Goal: Navigation & Orientation: Find specific page/section

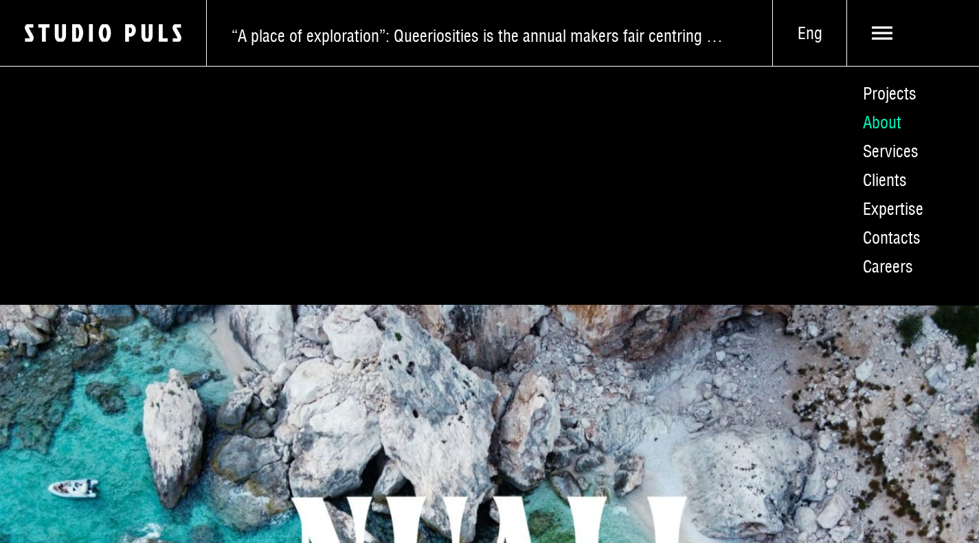
click at [888, 133] on link "About" at bounding box center [912, 122] width 133 height 29
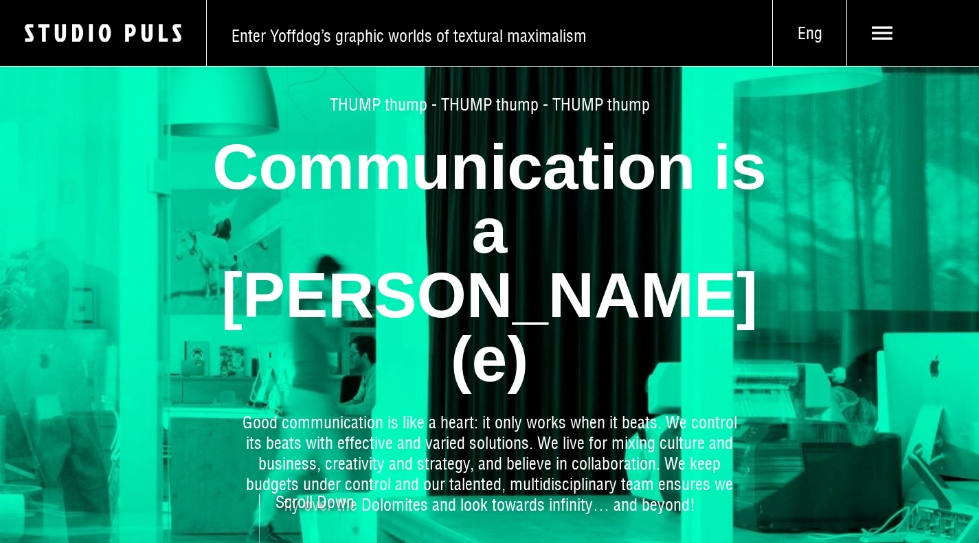
click at [796, 37] on span "Eng" at bounding box center [809, 33] width 73 height 21
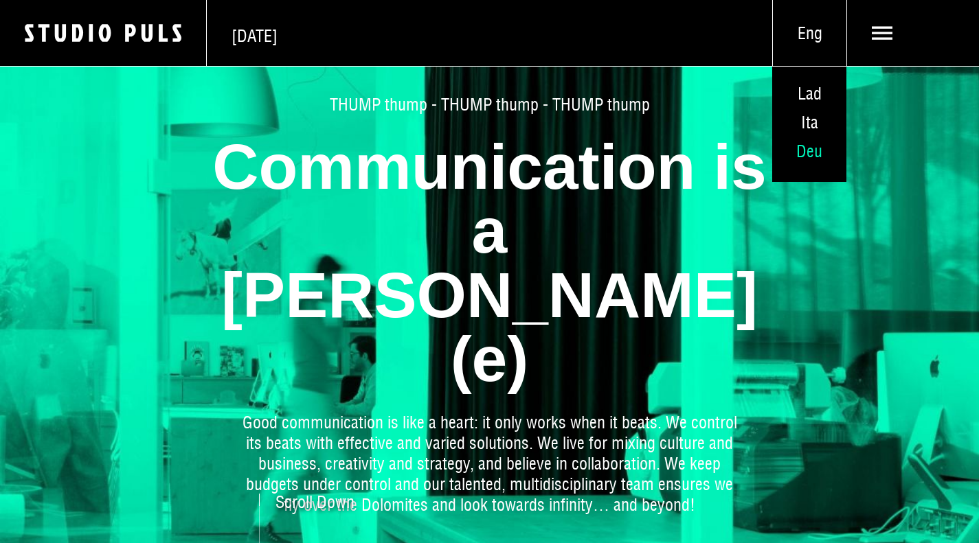
click at [796, 159] on span "Deu" at bounding box center [809, 151] width 26 height 21
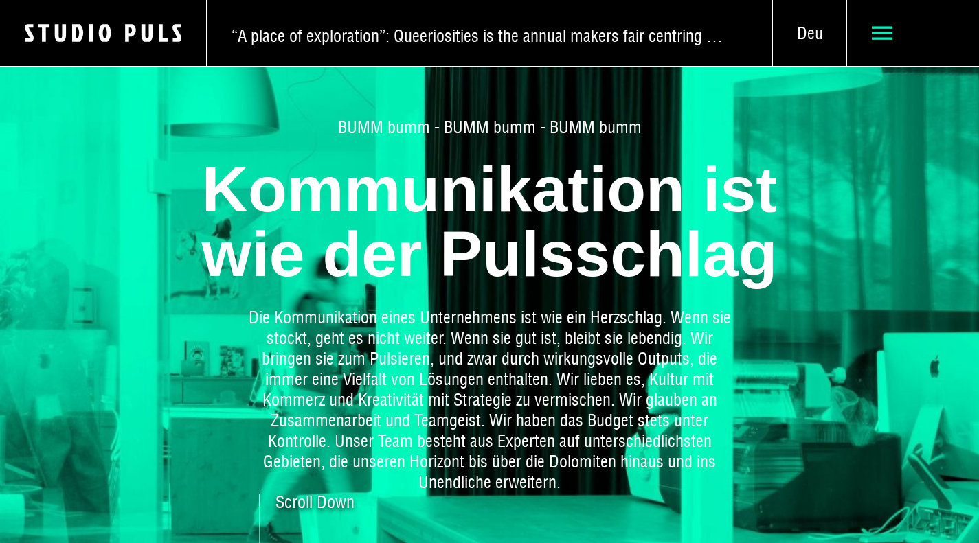
click at [876, 24] on span at bounding box center [913, 33] width 132 height 66
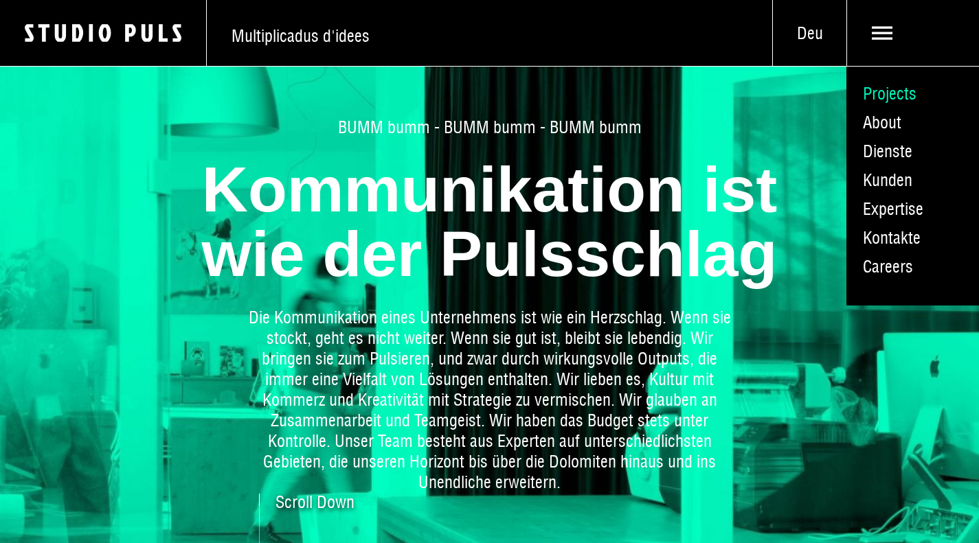
click at [887, 103] on link "Projects" at bounding box center [912, 93] width 133 height 29
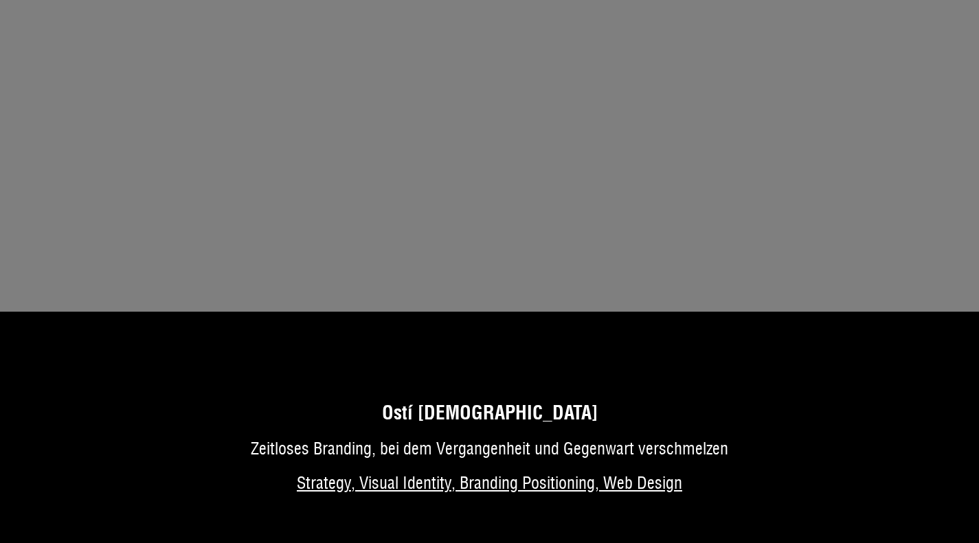
scroll to position [3365, 0]
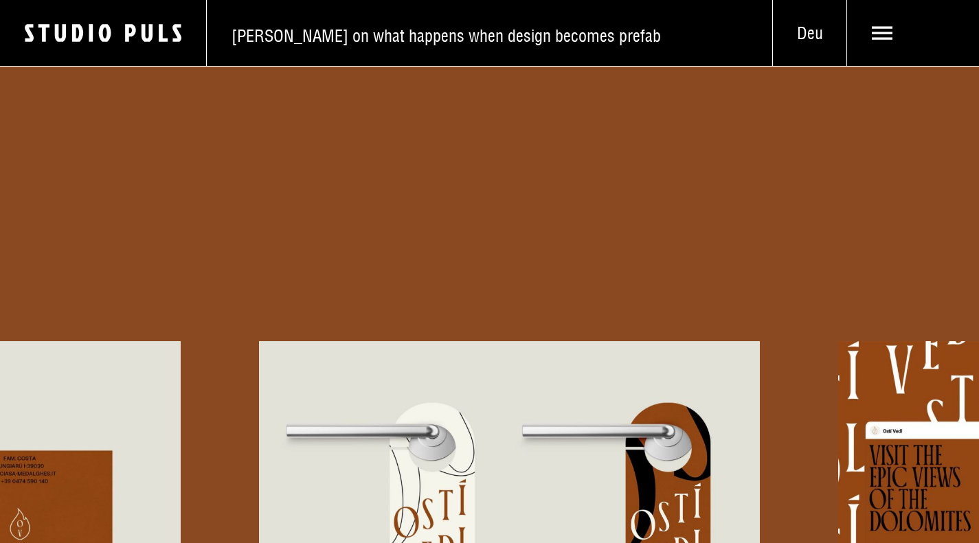
scroll to position [6524, 0]
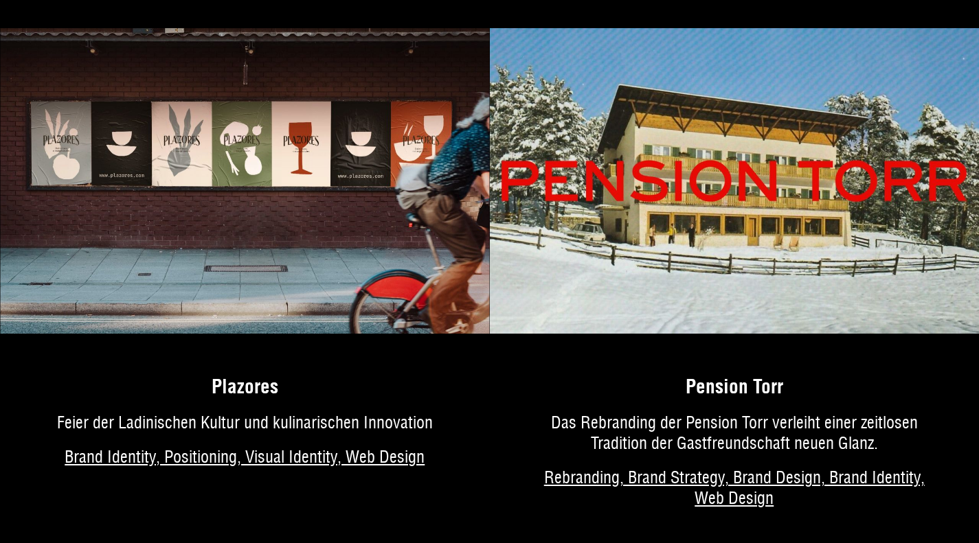
scroll to position [3914, 0]
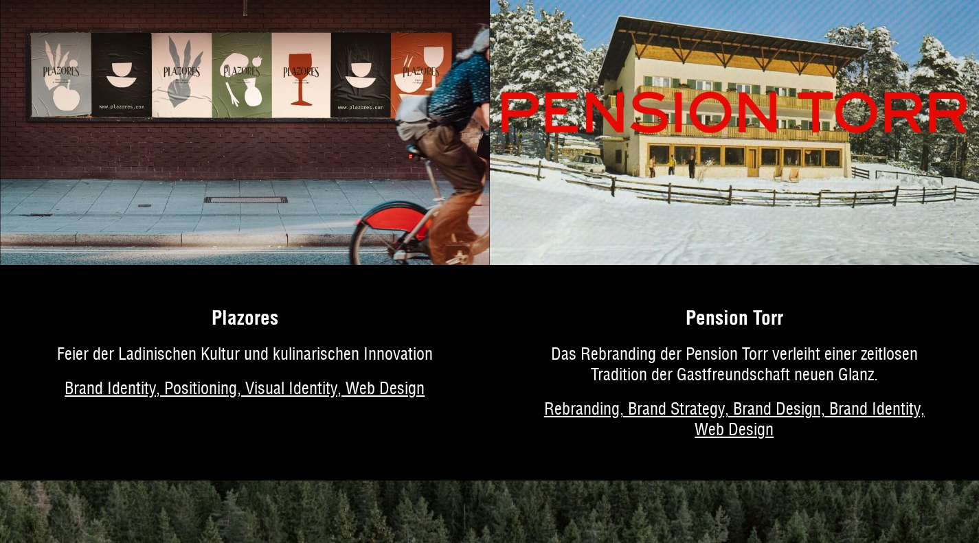
click at [774, 228] on img at bounding box center [735, 112] width 490 height 306
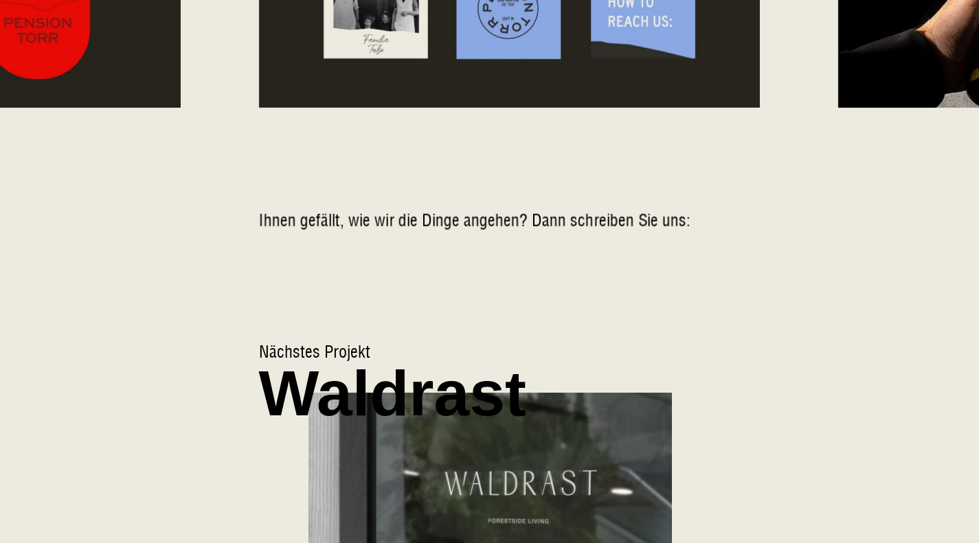
scroll to position [5728, 0]
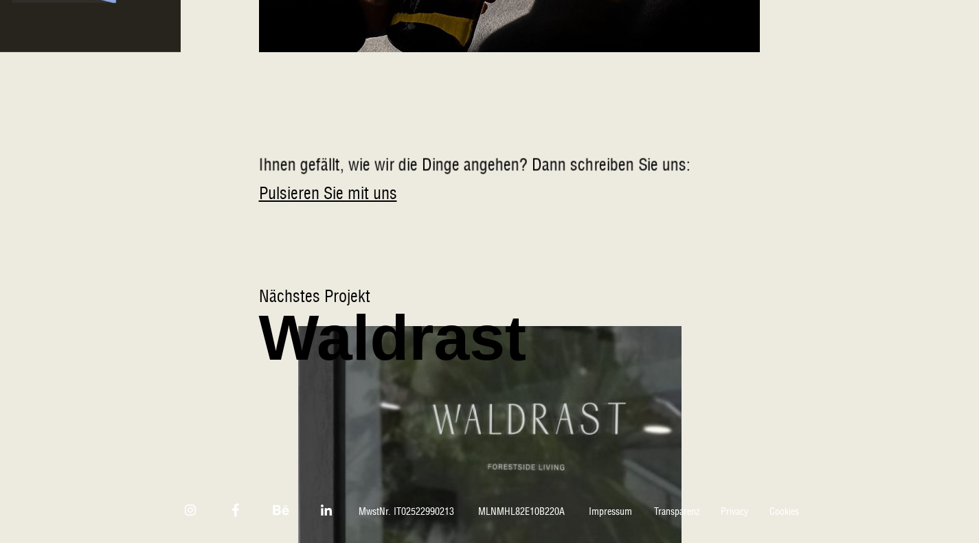
click at [456, 313] on span "Waldrast" at bounding box center [393, 338] width 268 height 64
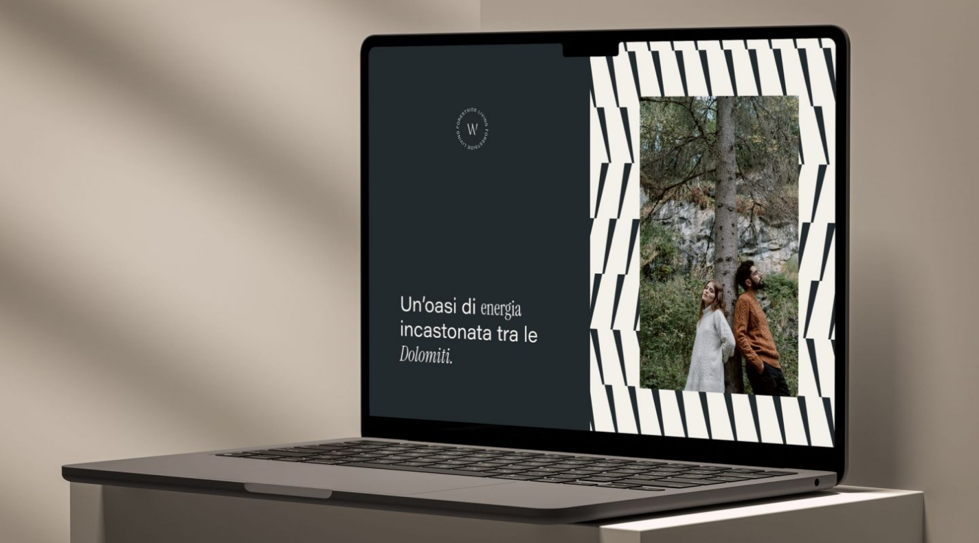
scroll to position [4189, 0]
